Goal: Information Seeking & Learning: Learn about a topic

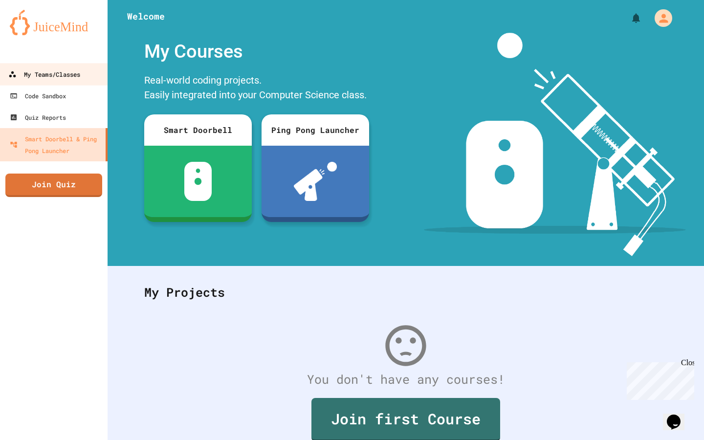
click at [60, 80] on div "My Teams/Classes" at bounding box center [44, 74] width 72 height 12
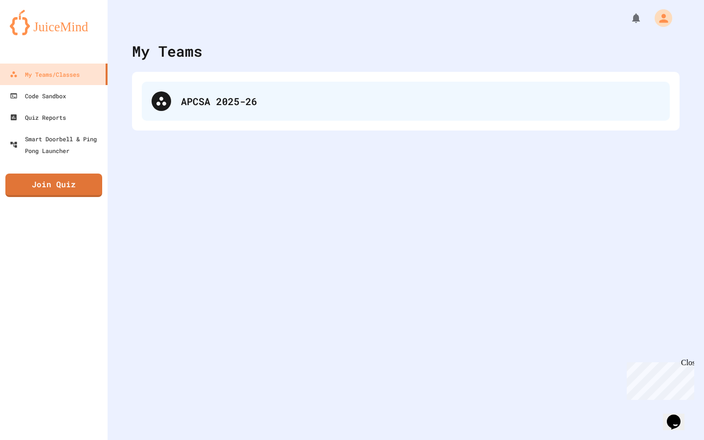
click at [175, 106] on div "APCSA 2025-26" at bounding box center [406, 101] width 528 height 39
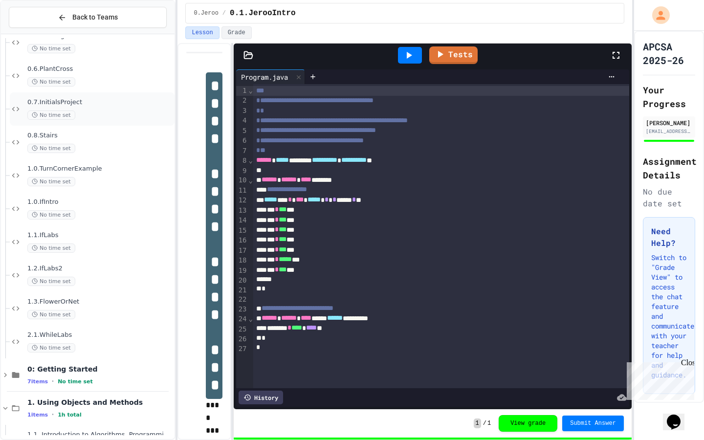
scroll to position [246, 0]
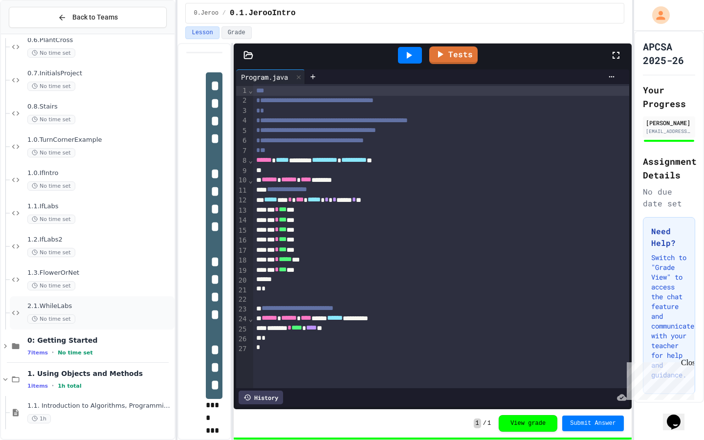
click at [83, 319] on div "No time set" at bounding box center [99, 318] width 145 height 9
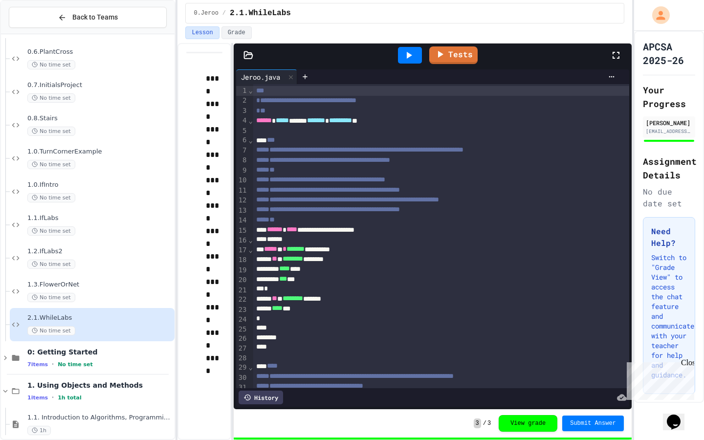
scroll to position [2, 0]
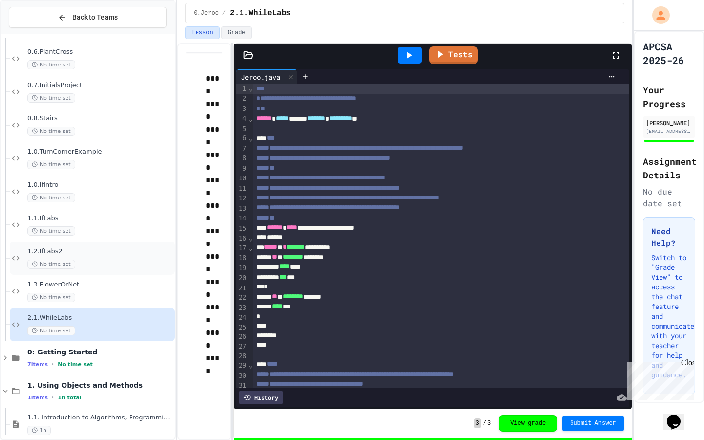
click at [97, 249] on span "1.2.IfLabs2" at bounding box center [99, 251] width 145 height 8
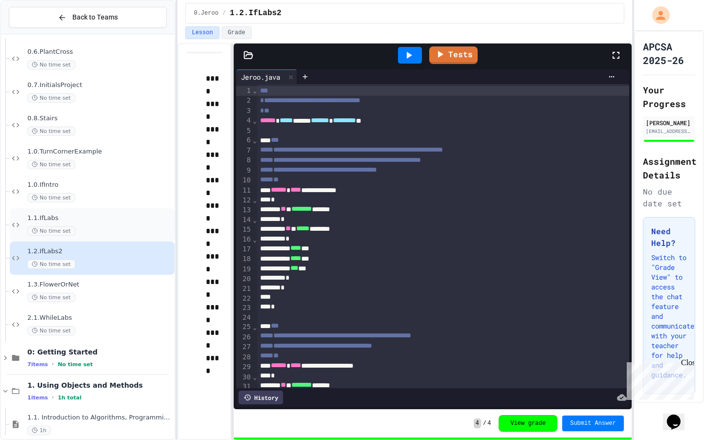
click at [94, 229] on div "No time set" at bounding box center [99, 230] width 145 height 9
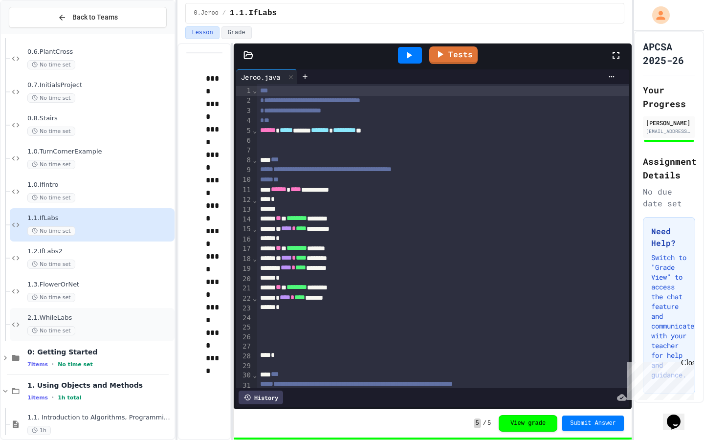
click at [84, 328] on div "No time set" at bounding box center [99, 330] width 145 height 9
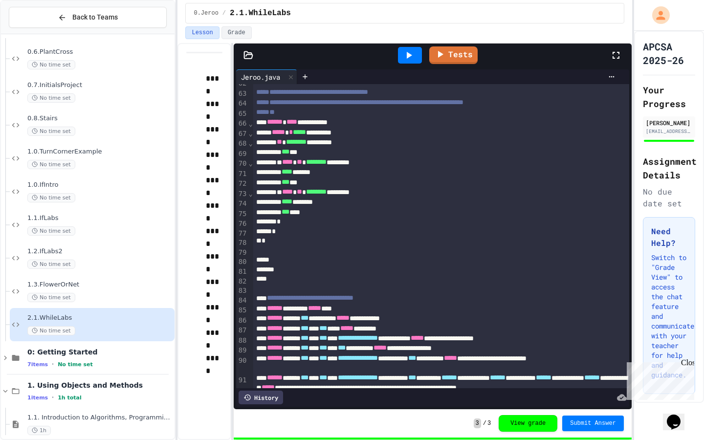
scroll to position [602, 0]
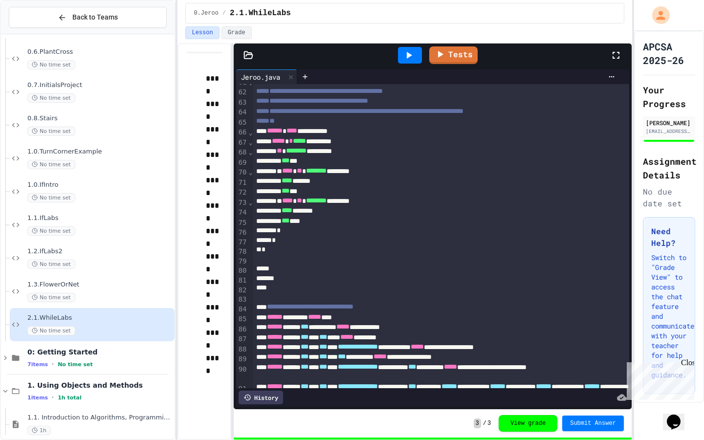
click at [266, 252] on div "*" at bounding box center [441, 250] width 376 height 10
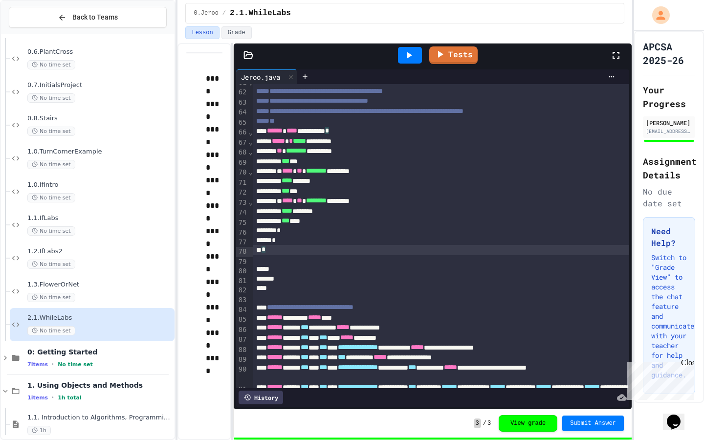
click at [370, 143] on div "**********" at bounding box center [441, 141] width 376 height 10
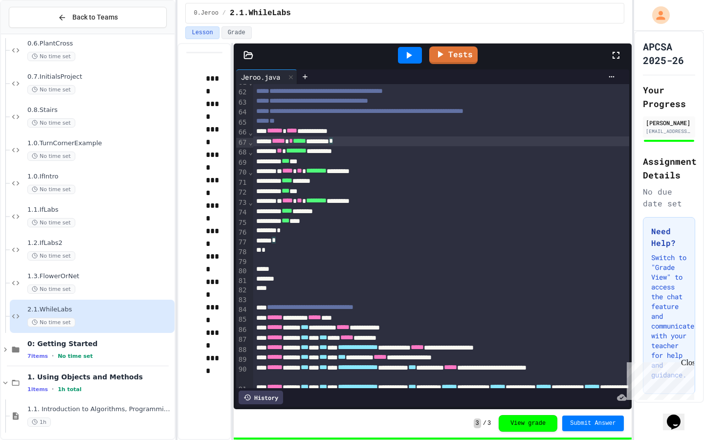
scroll to position [246, 0]
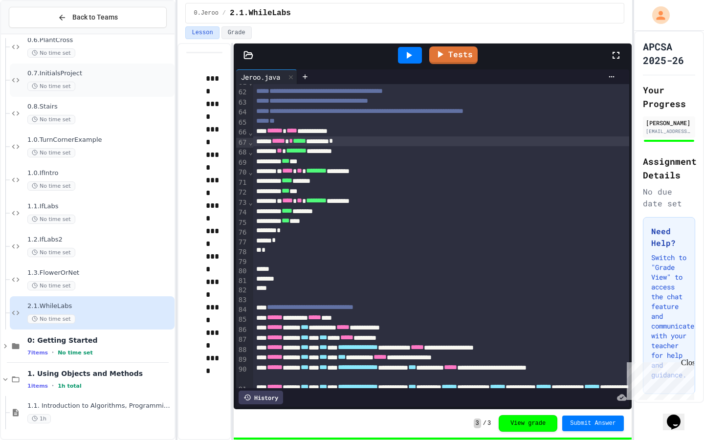
click at [73, 73] on span "0.7.InitialsProject" at bounding box center [99, 73] width 145 height 8
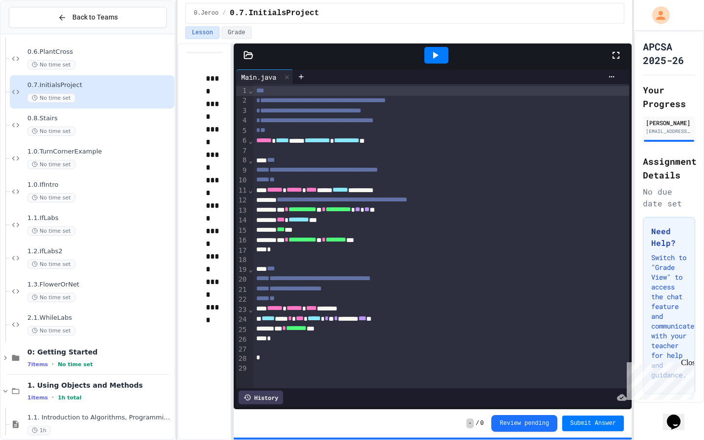
click at [250, 54] on icon at bounding box center [248, 54] width 8 height 7
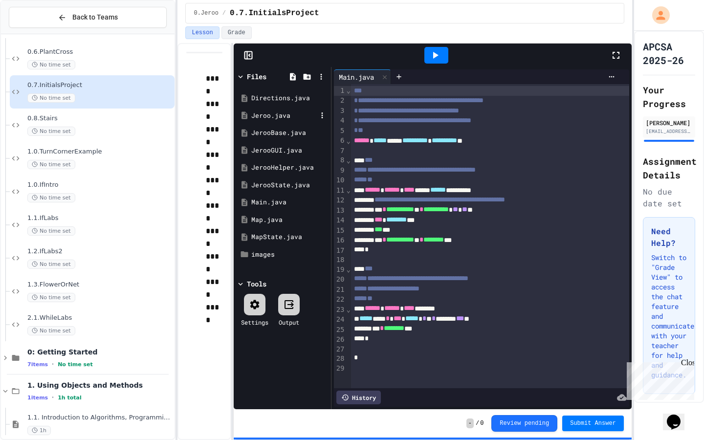
click at [283, 112] on div "Jeroo.java" at bounding box center [283, 116] width 65 height 10
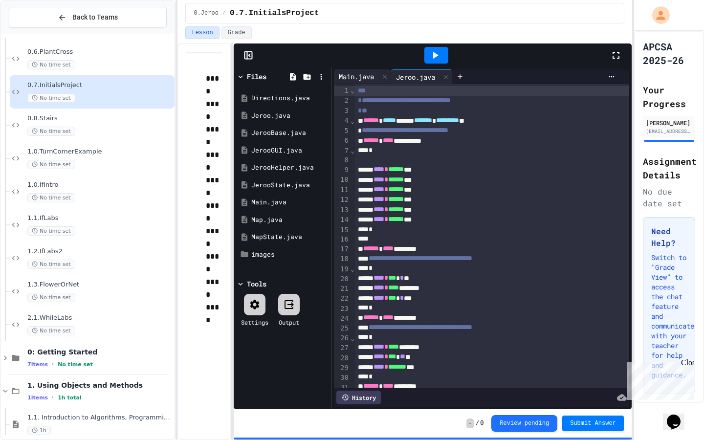
click at [357, 78] on div "Main.java" at bounding box center [356, 76] width 45 height 10
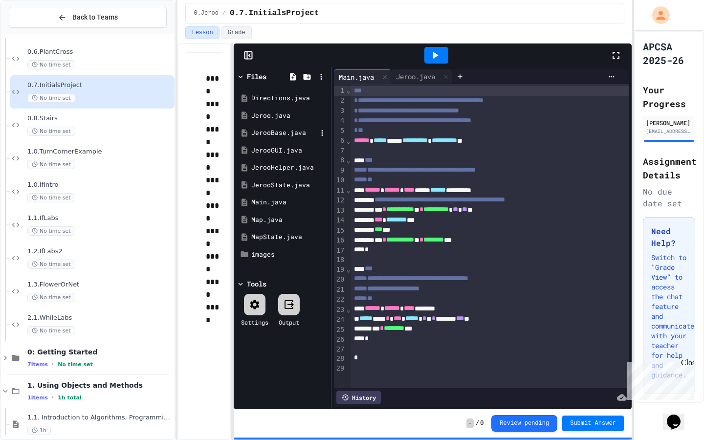
click at [295, 131] on div "JerooBase.java" at bounding box center [283, 133] width 65 height 10
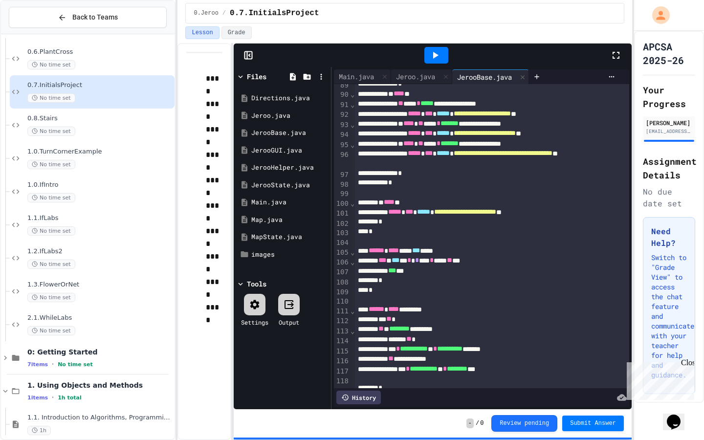
scroll to position [977, 0]
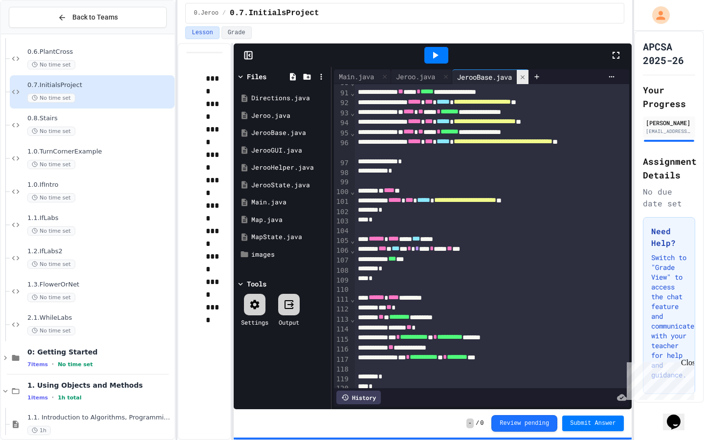
click at [525, 75] on icon at bounding box center [522, 77] width 7 height 7
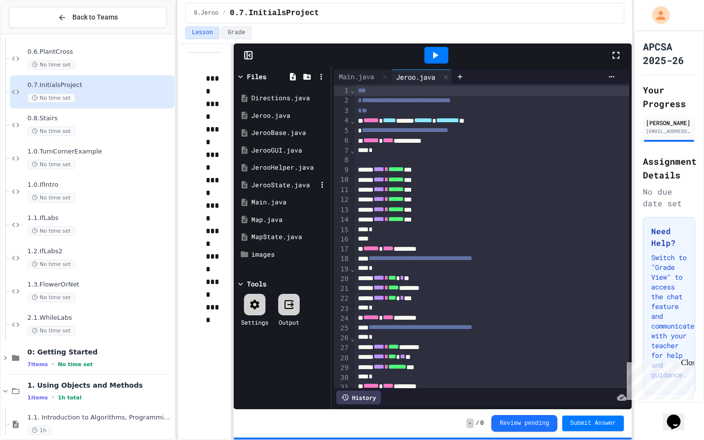
click at [271, 177] on div "JerooState.java" at bounding box center [282, 185] width 92 height 18
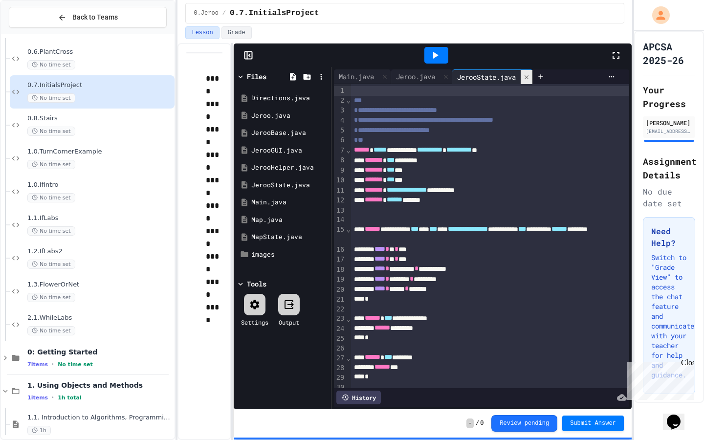
click at [529, 77] on icon at bounding box center [526, 77] width 7 height 7
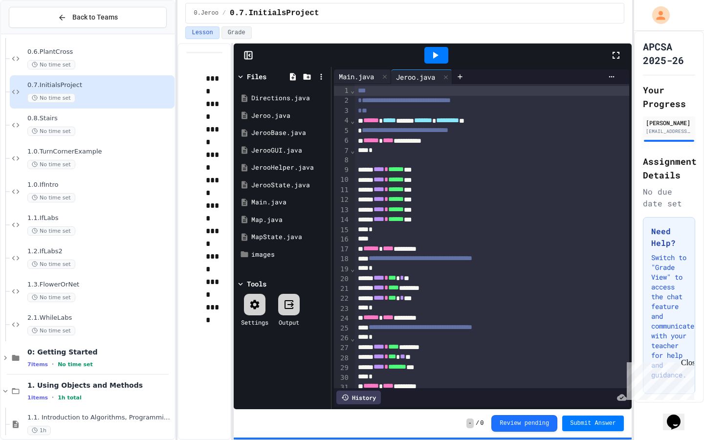
click at [370, 80] on div "Main.java" at bounding box center [356, 76] width 45 height 10
